Goal: Transaction & Acquisition: Purchase product/service

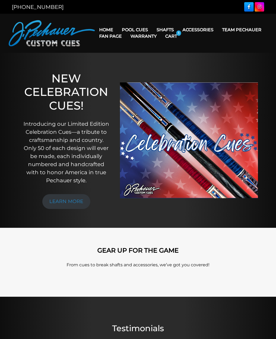
click at [212, 64] on link "Cases" at bounding box center [208, 61] width 58 height 8
click at [192, 64] on link "Cases" at bounding box center [208, 61] width 58 height 8
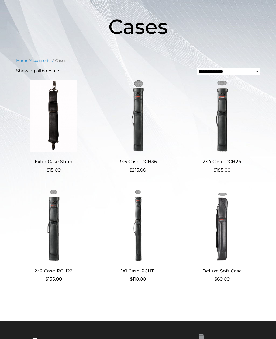
scroll to position [77, 0]
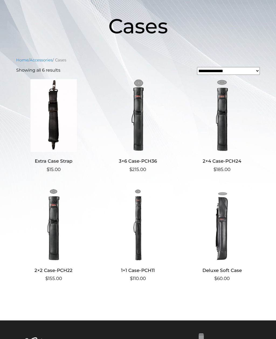
click at [54, 230] on img at bounding box center [53, 225] width 75 height 73
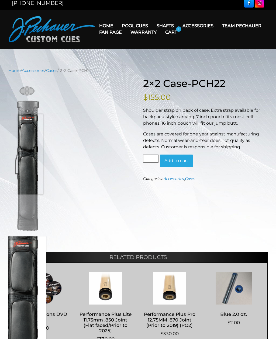
scroll to position [5, 0]
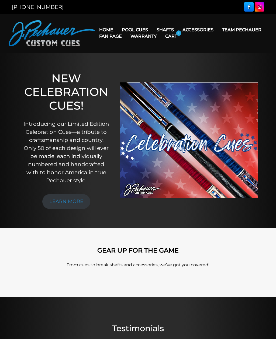
click at [198, 64] on link "Cases" at bounding box center [208, 61] width 58 height 8
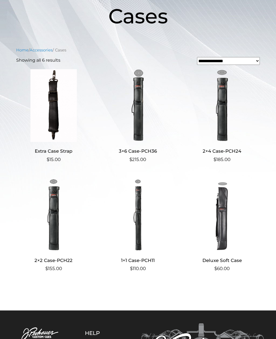
scroll to position [87, 0]
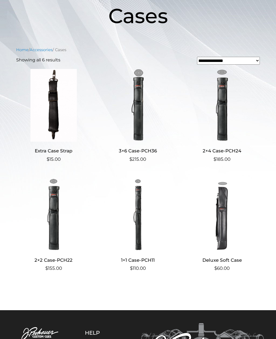
click at [60, 223] on img at bounding box center [53, 214] width 75 height 73
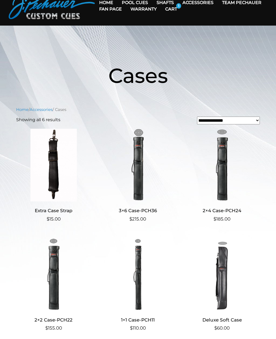
scroll to position [0, 0]
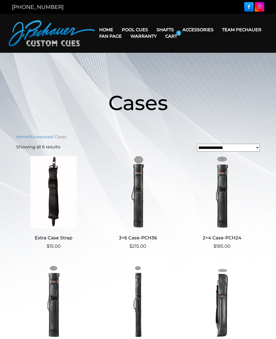
click at [126, 30] on link "Fan Page" at bounding box center [110, 36] width 31 height 14
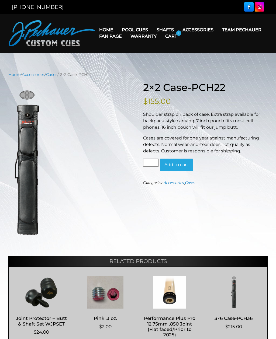
click at [126, 30] on link "Fan Page" at bounding box center [110, 36] width 31 height 14
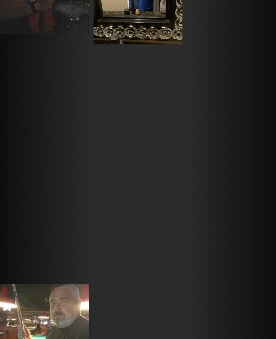
scroll to position [1147, 0]
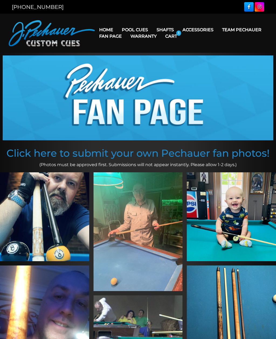
click at [157, 72] on link "Cues for a Cause" at bounding box center [151, 68] width 66 height 8
click at [126, 30] on link "Fan Page" at bounding box center [110, 36] width 31 height 14
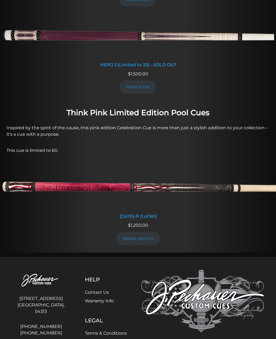
scroll to position [359, 0]
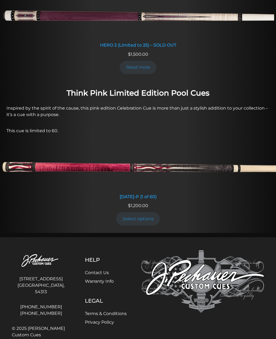
click at [144, 217] on link "Select options" at bounding box center [138, 218] width 44 height 13
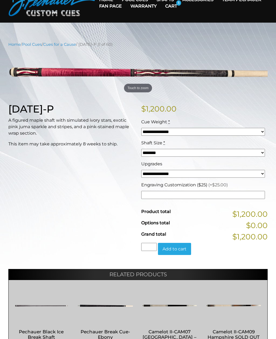
scroll to position [30, 0]
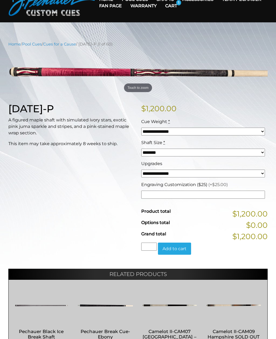
click at [259, 151] on select "******** ******** ******* ********" at bounding box center [203, 153] width 124 height 8
click at [262, 128] on select "**********" at bounding box center [203, 132] width 124 height 8
click at [192, 193] on input "Engraving Customization ($25) (+$25.00)" at bounding box center [203, 195] width 124 height 8
click at [230, 122] on div "Cue Weight *" at bounding box center [203, 122] width 124 height 6
click at [178, 194] on input "Engraving Customization ($25) (+$25.00)" at bounding box center [203, 195] width 124 height 8
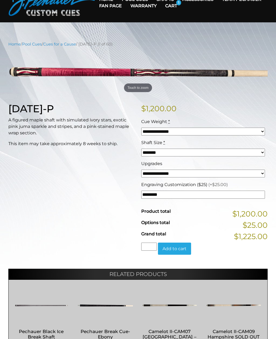
type input "********"
click at [245, 116] on div "**********" at bounding box center [204, 183] width 133 height 161
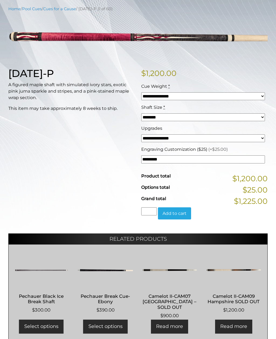
scroll to position [66, 0]
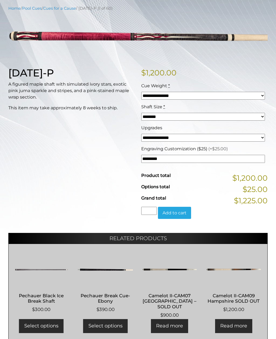
click at [264, 135] on select "**********" at bounding box center [203, 138] width 124 height 8
select select "*****"
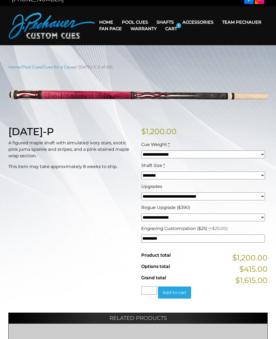
scroll to position [0, 0]
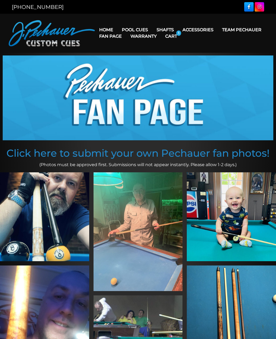
click at [126, 31] on link "Fan Page" at bounding box center [110, 36] width 31 height 14
click at [176, 79] on link "People’s Choice Cues" at bounding box center [151, 76] width 66 height 8
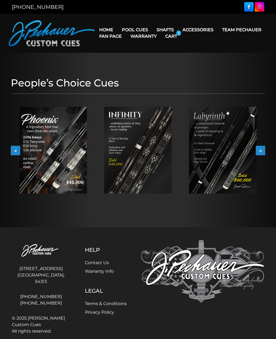
click at [166, 57] on link "Pro Series (R) – NEW" at bounding box center [151, 53] width 66 height 8
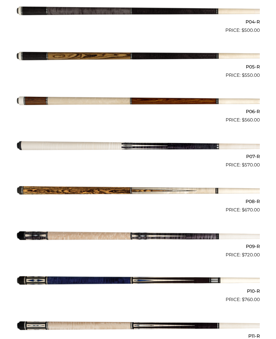
scroll to position [318, 0]
